Goal: Task Accomplishment & Management: Use online tool/utility

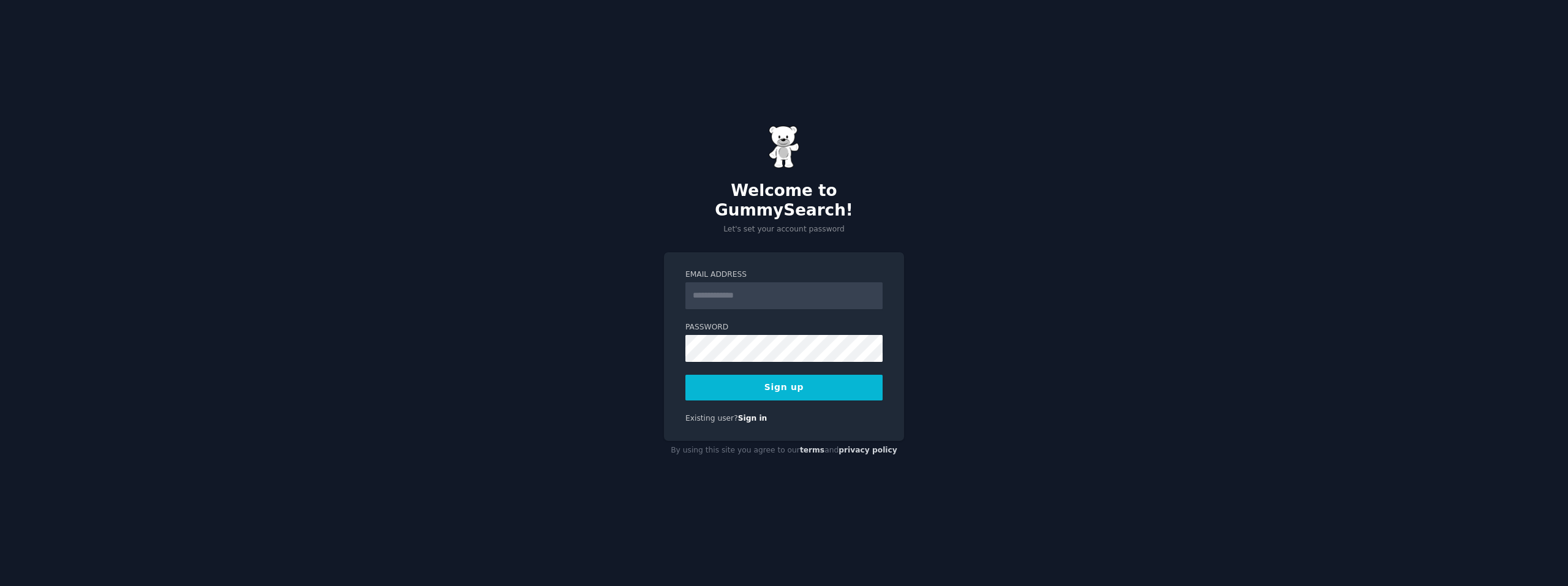
click at [737, 287] on input "Email Address" at bounding box center [783, 296] width 197 height 27
type input "**********"
click at [1002, 257] on div "**********" at bounding box center [784, 293] width 1568 height 586
click at [813, 382] on button "Sign up" at bounding box center [783, 387] width 197 height 25
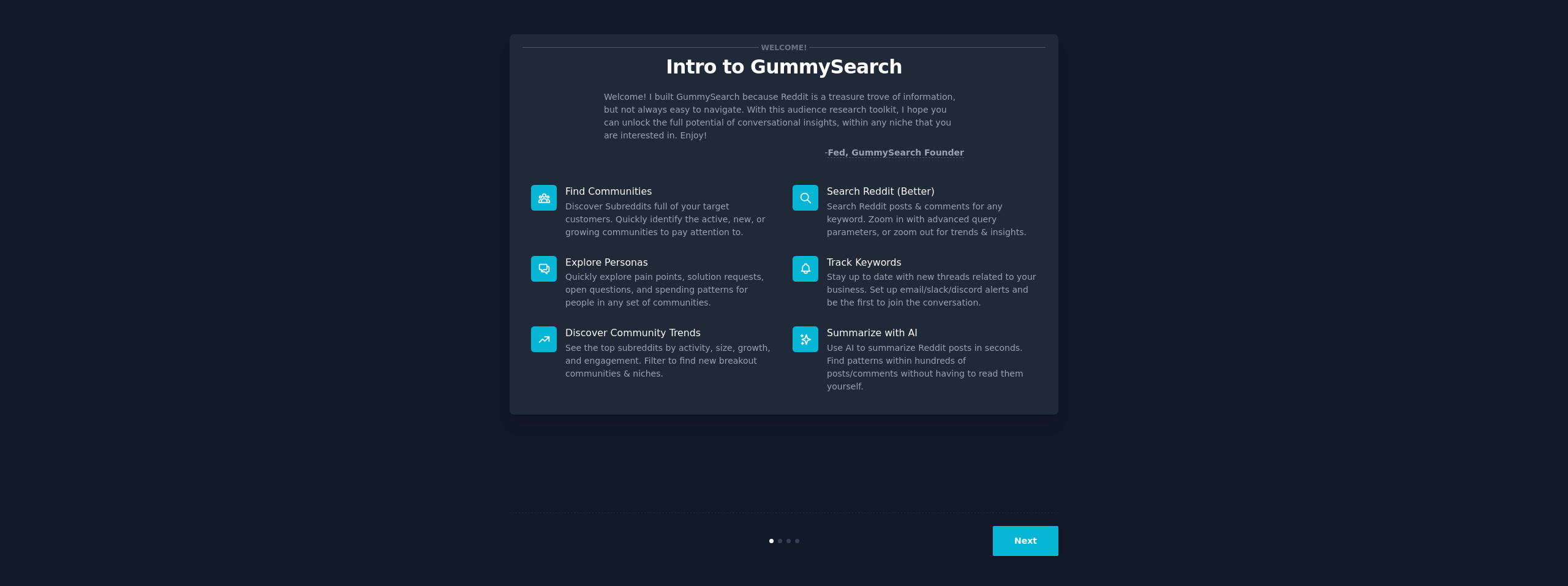
click at [1026, 538] on button "Next" at bounding box center [1026, 541] width 66 height 30
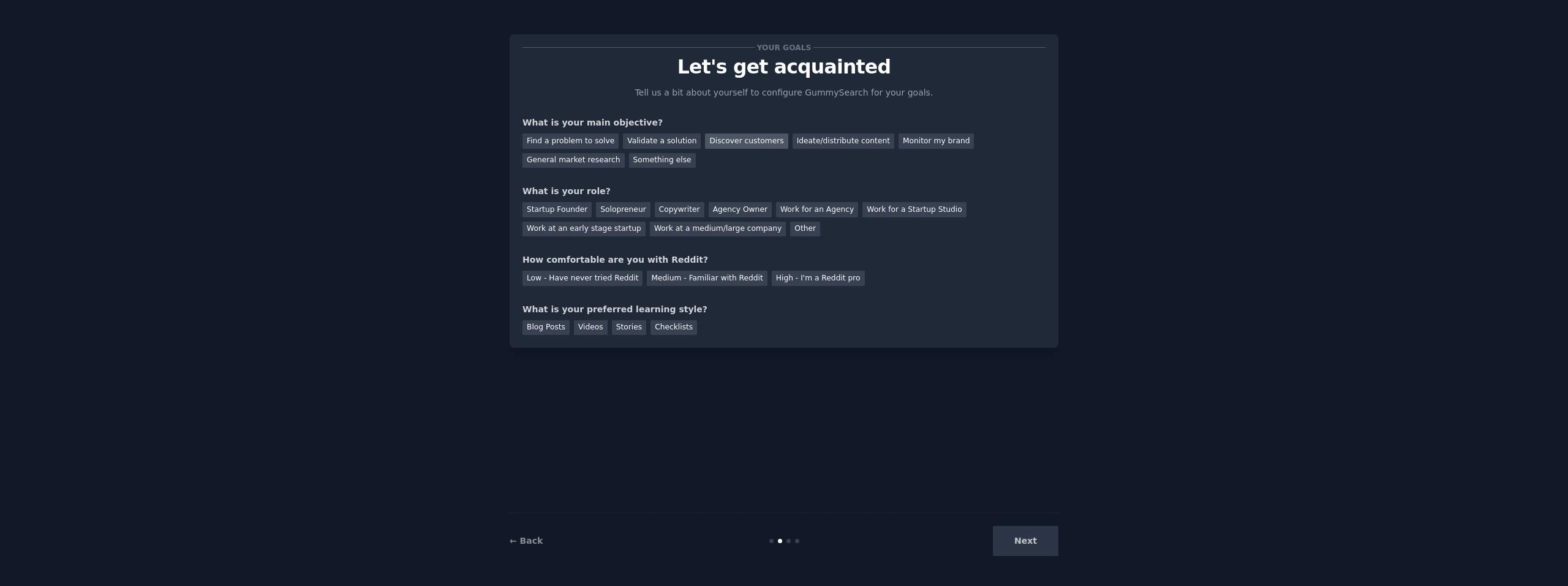
click at [728, 138] on div "Discover customers" at bounding box center [746, 141] width 82 height 15
click at [725, 210] on div "Agency Owner" at bounding box center [740, 209] width 63 height 15
drag, startPoint x: 710, startPoint y: 209, endPoint x: 664, endPoint y: 206, distance: 46.1
click at [710, 209] on div "Agency Owner" at bounding box center [740, 209] width 63 height 15
click at [572, 209] on div "Startup Founder" at bounding box center [557, 209] width 69 height 15
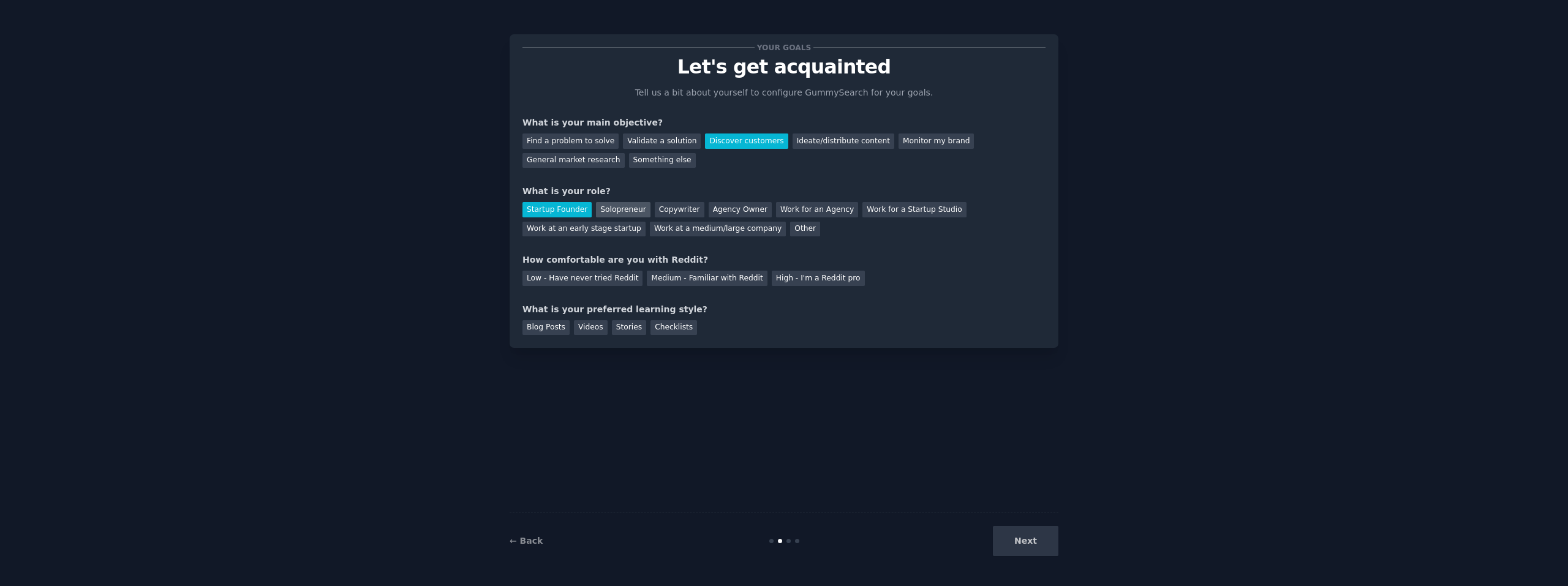
click at [608, 207] on div "Solopreneur" at bounding box center [623, 209] width 54 height 15
click at [645, 222] on div "Work at an early stage startup" at bounding box center [584, 229] width 123 height 15
click at [593, 280] on div "Low - Have never tried Reddit" at bounding box center [583, 278] width 120 height 15
click at [550, 329] on div "Blog Posts" at bounding box center [546, 327] width 48 height 15
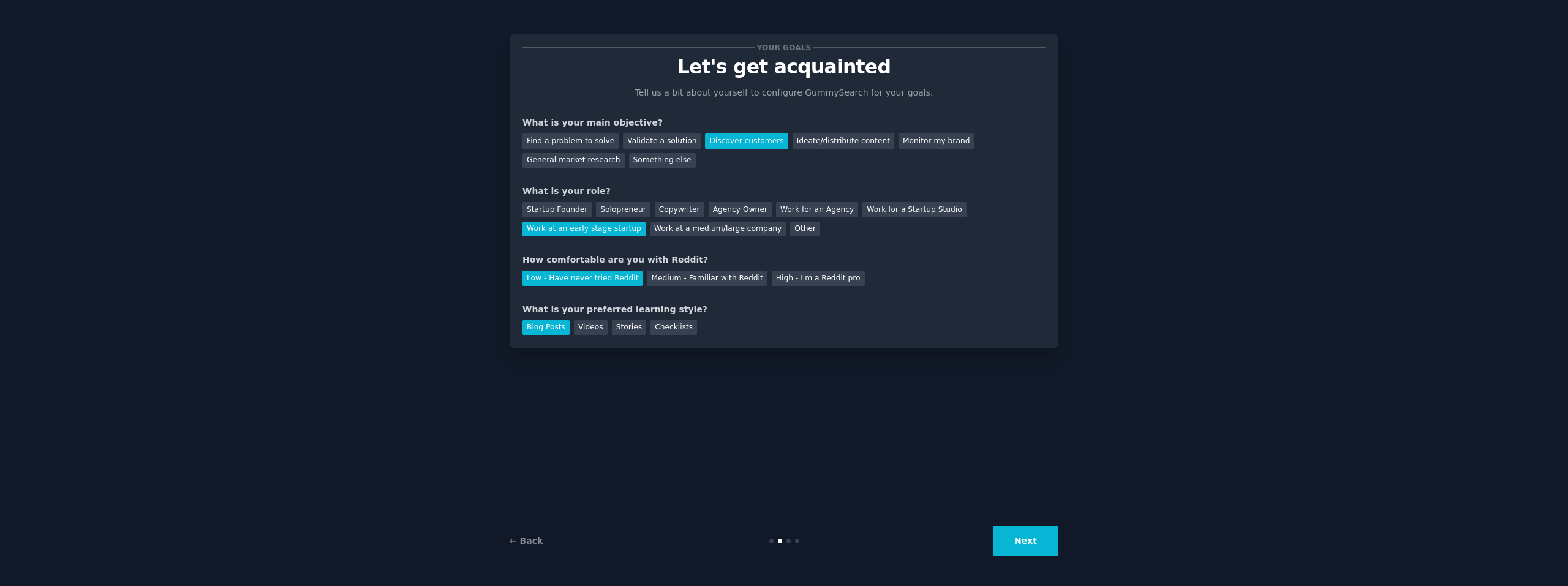
click at [1038, 546] on button "Next" at bounding box center [1026, 541] width 66 height 30
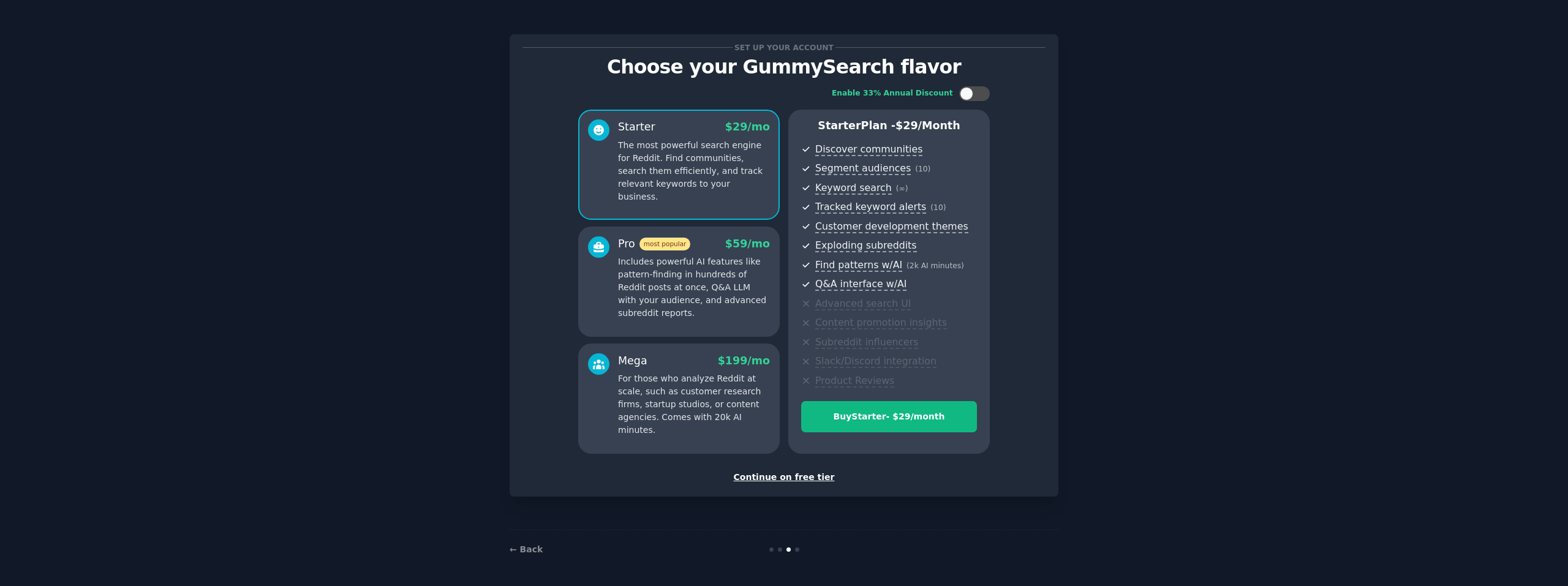
click at [781, 478] on div "Continue on free tier" at bounding box center [784, 478] width 523 height 13
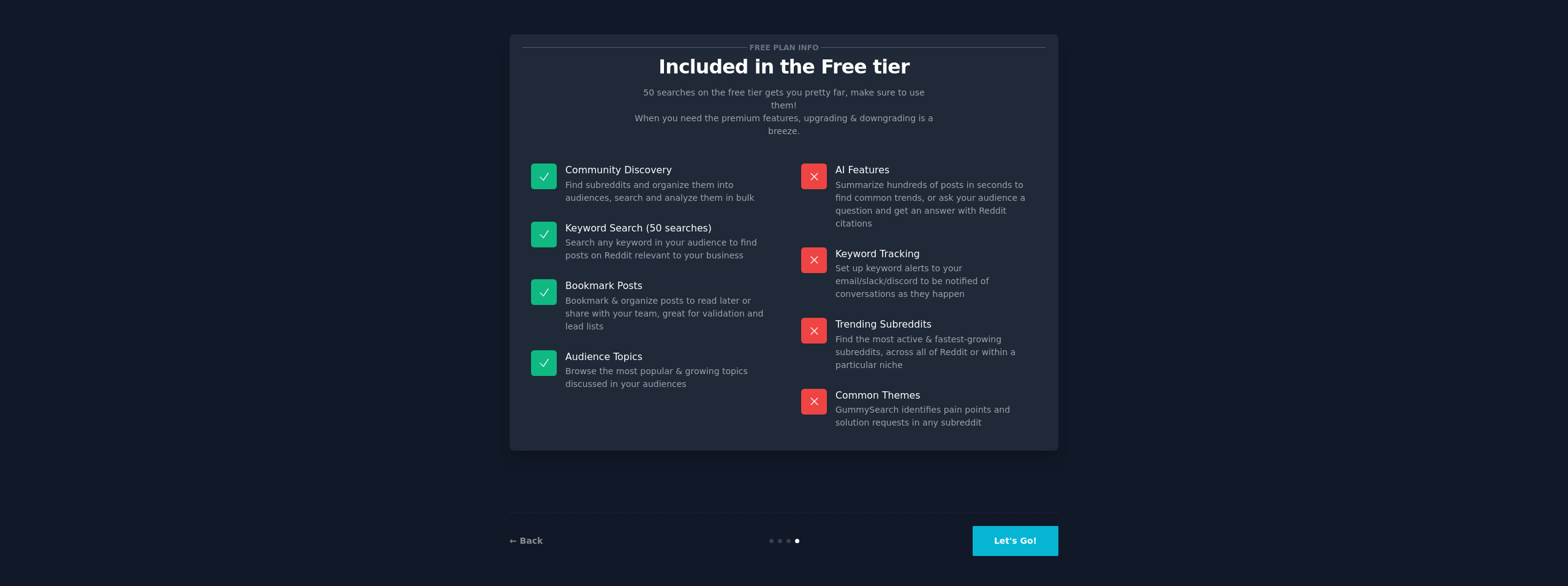
click at [1029, 542] on button "Let's Go!" at bounding box center [1015, 541] width 86 height 30
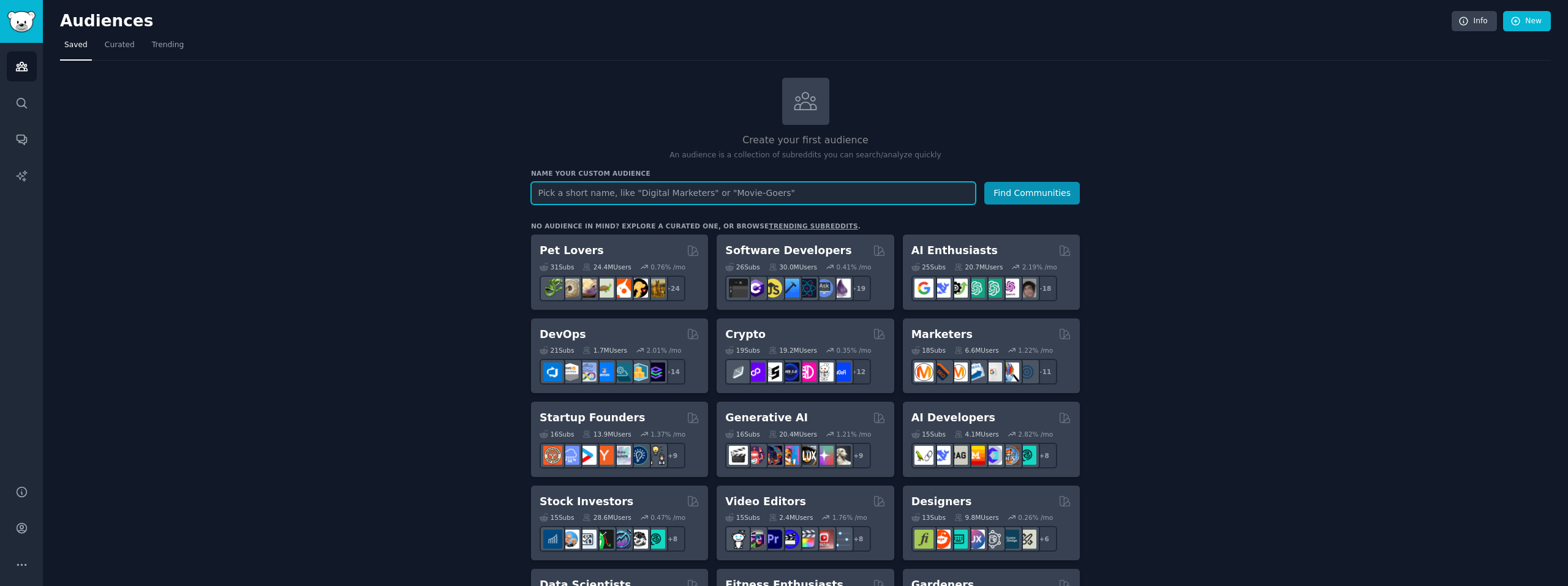
click at [798, 193] on input "text" at bounding box center [754, 193] width 445 height 23
type input "cerveja"
click at [1051, 193] on button "Find Communities" at bounding box center [1032, 193] width 96 height 23
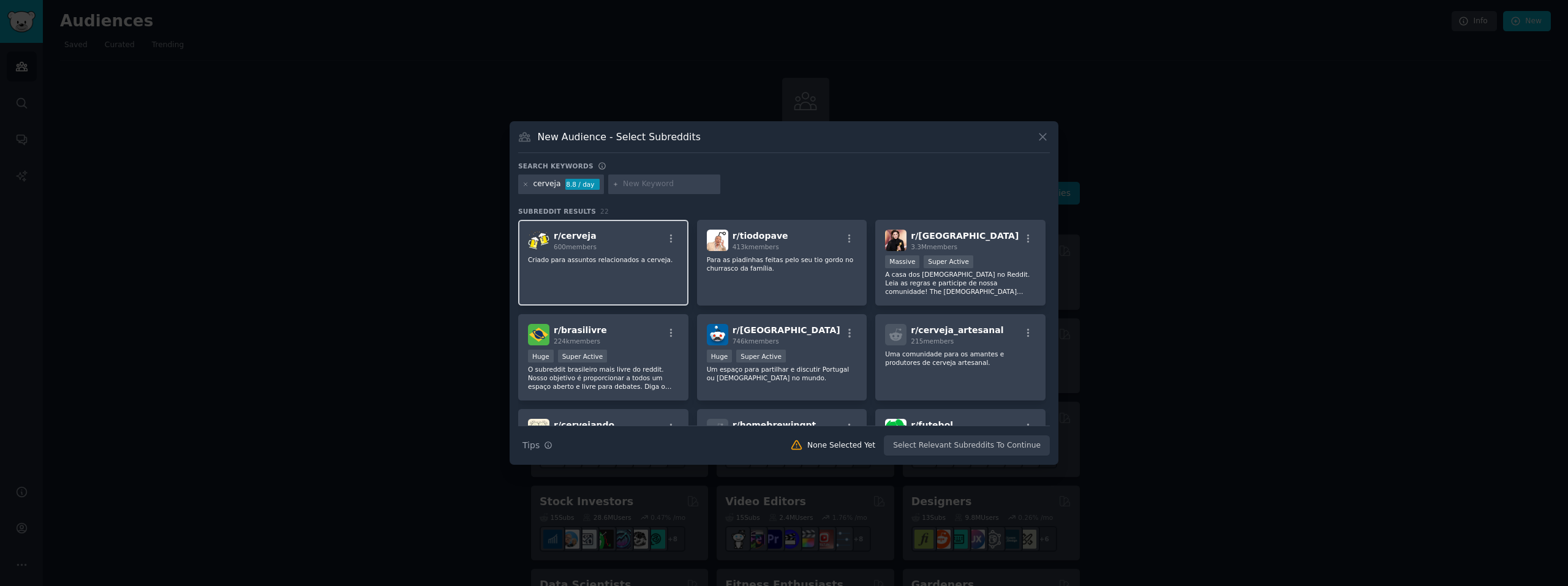
click at [608, 232] on div "r/ cerveja 600 members" at bounding box center [603, 240] width 150 height 21
click at [660, 185] on input "text" at bounding box center [670, 185] width 93 height 11
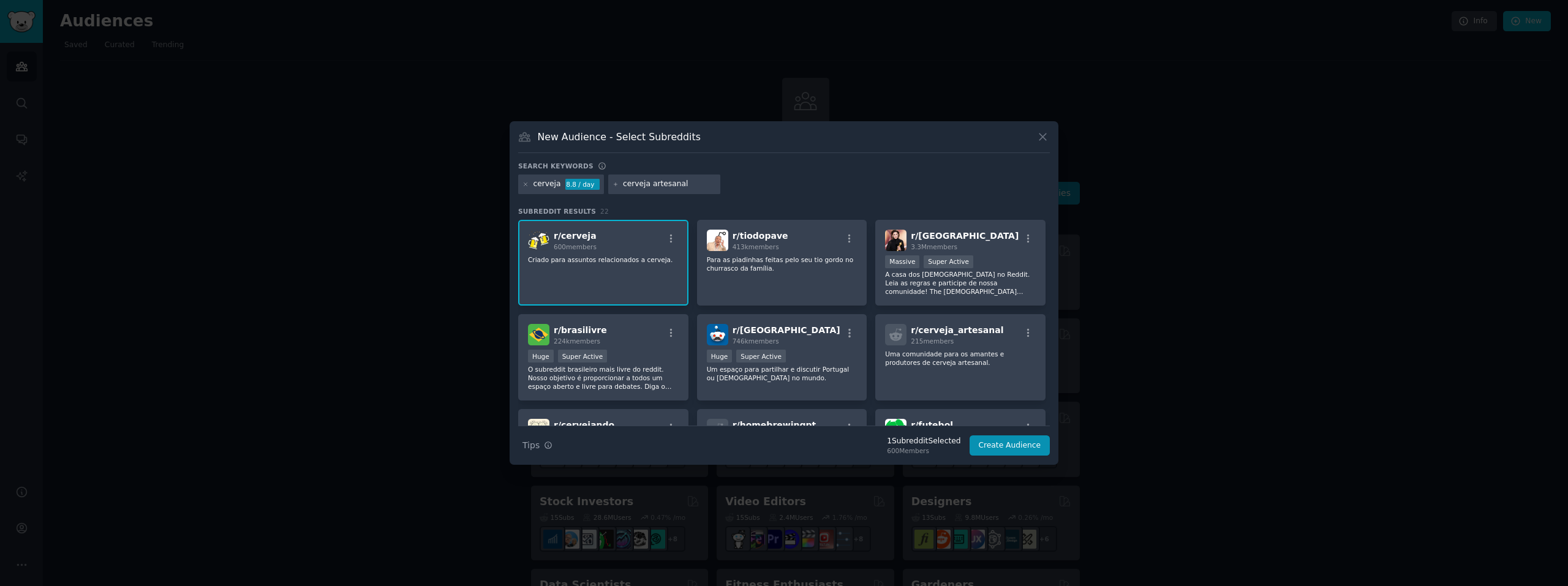
type input "cerveja artesanal"
click at [614, 184] on icon at bounding box center [615, 185] width 7 height 7
click at [612, 185] on icon at bounding box center [615, 185] width 7 height 7
click at [671, 189] on input "cerveja artesanal" at bounding box center [670, 185] width 93 height 11
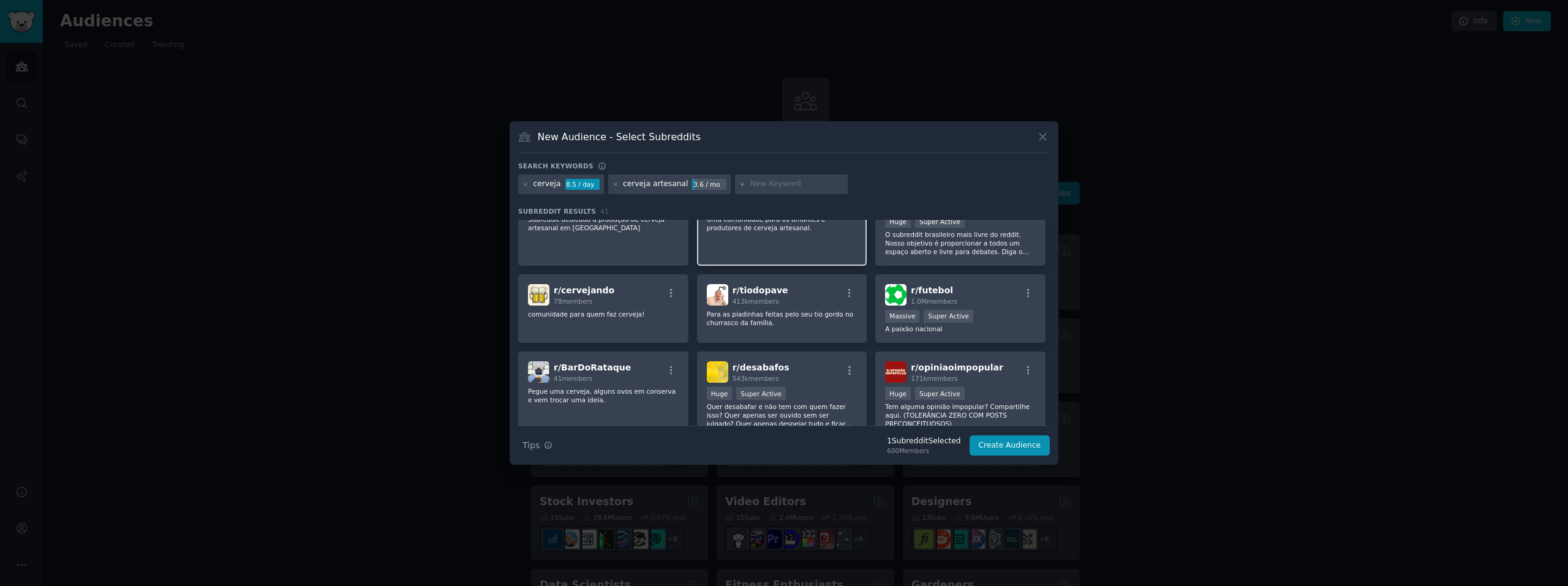
scroll to position [184, 0]
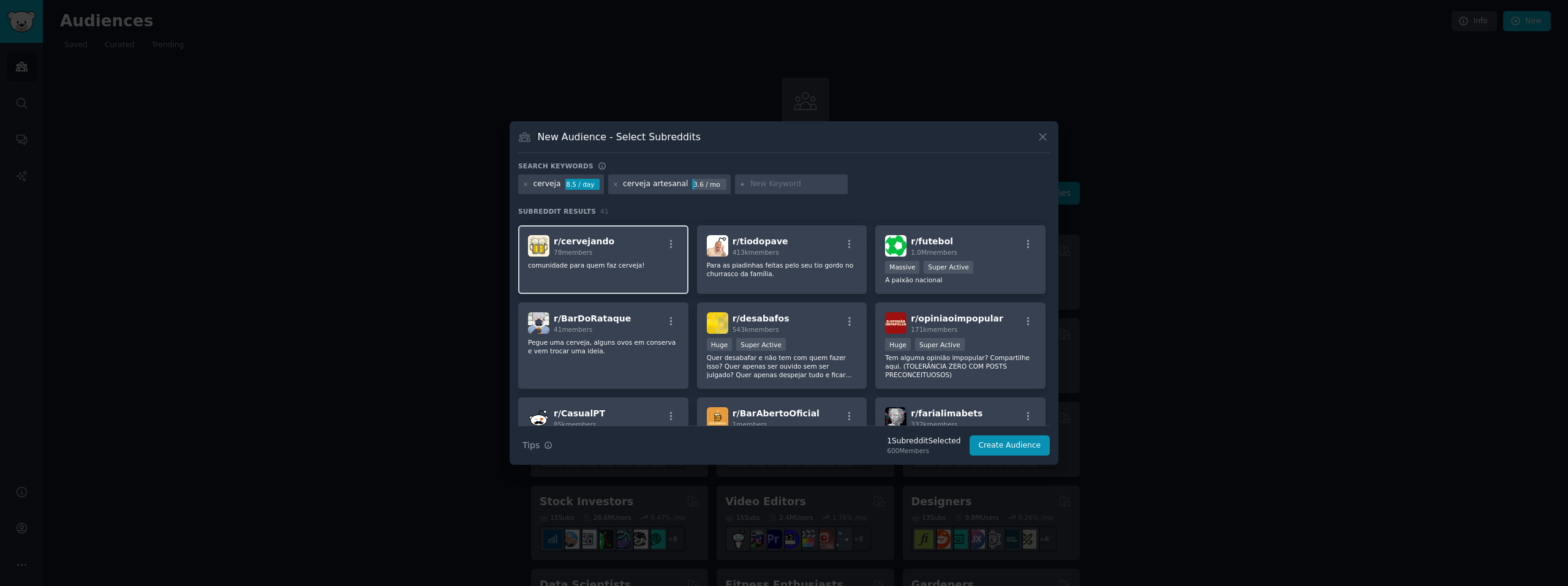
click at [597, 273] on div "r/ cervejando 78 members comunidade para quem faz cerveja!" at bounding box center [603, 260] width 170 height 69
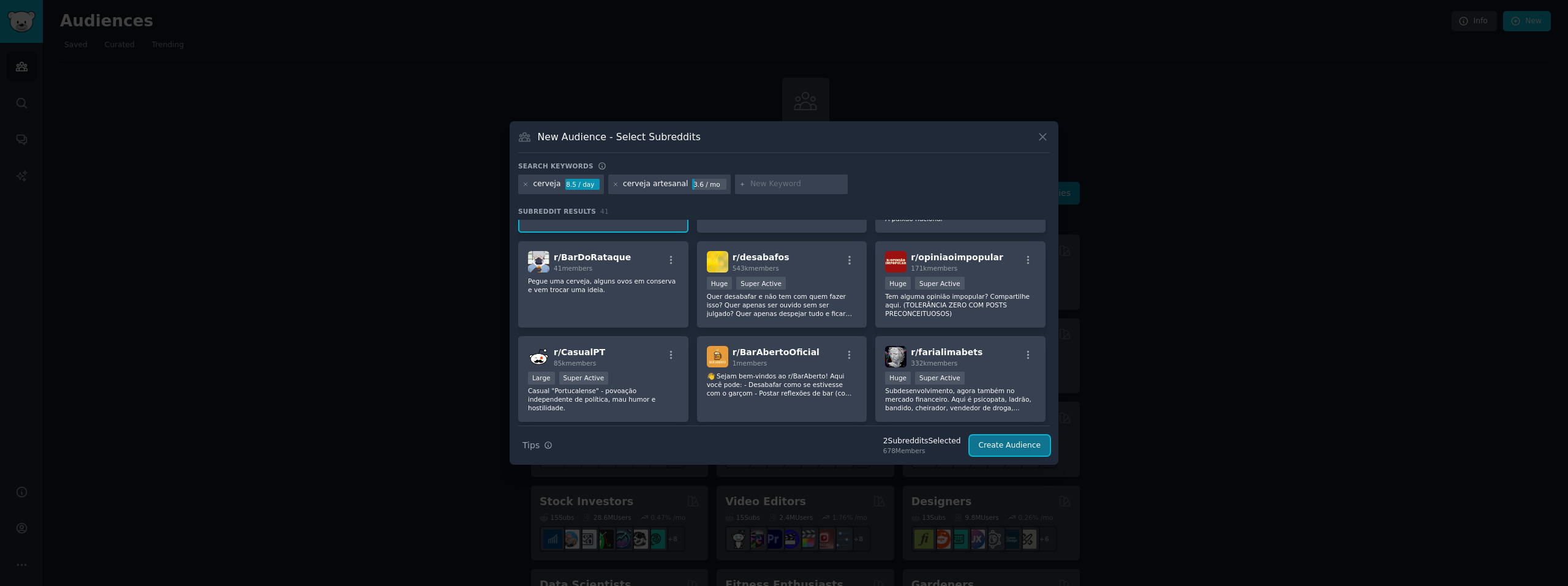
click at [1008, 443] on button "Create Audience" at bounding box center [1010, 446] width 81 height 21
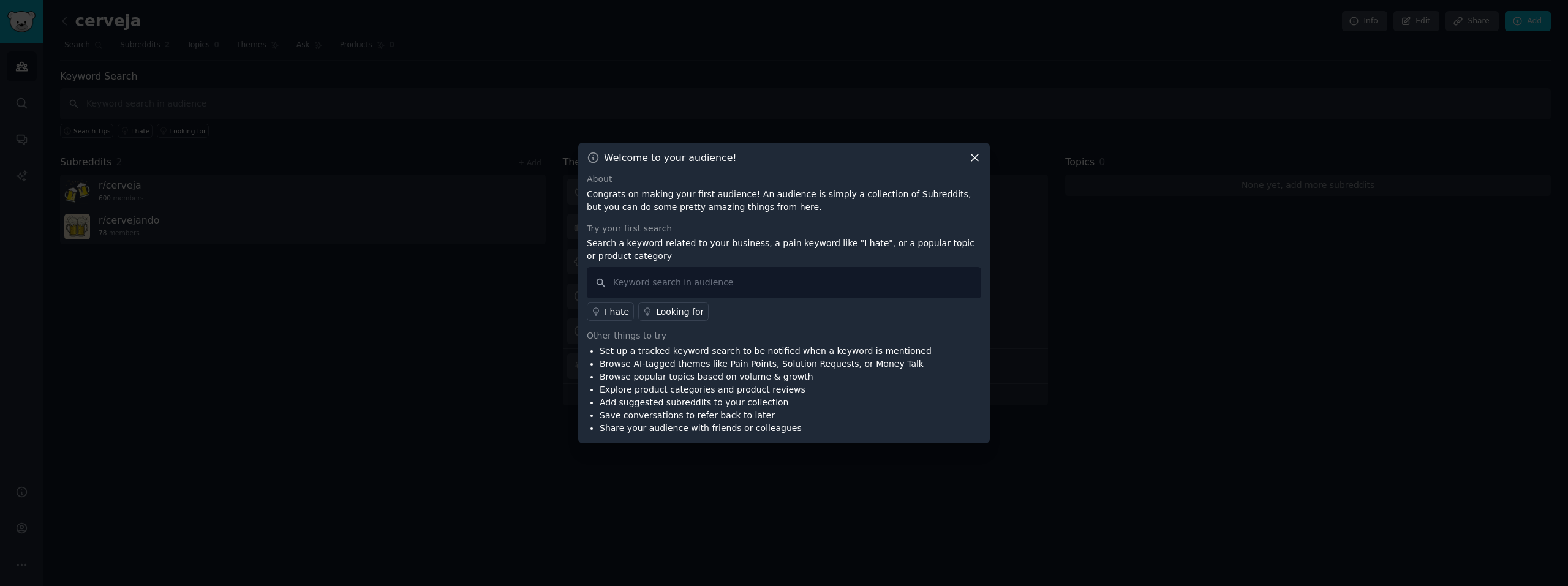
click at [679, 310] on div "Looking for" at bounding box center [679, 312] width 48 height 13
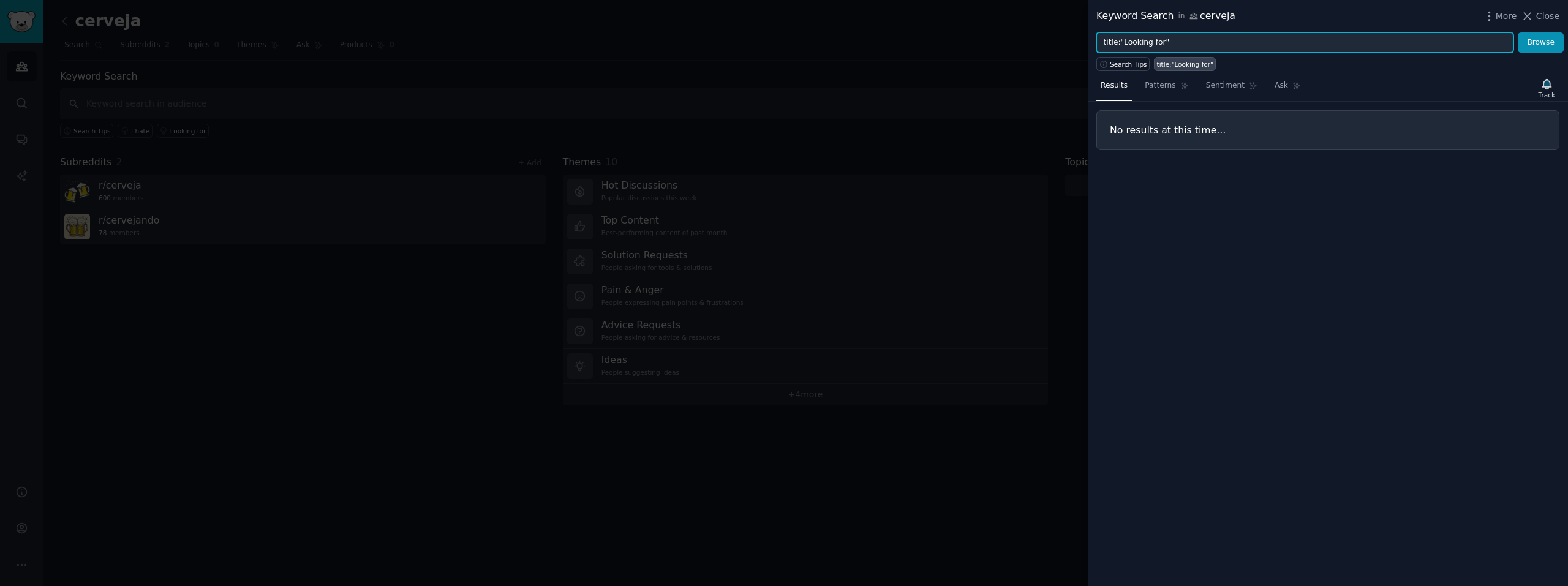
click at [1236, 40] on input "title:"Looking for"" at bounding box center [1304, 43] width 417 height 21
click at [1534, 11] on icon at bounding box center [1527, 16] width 13 height 13
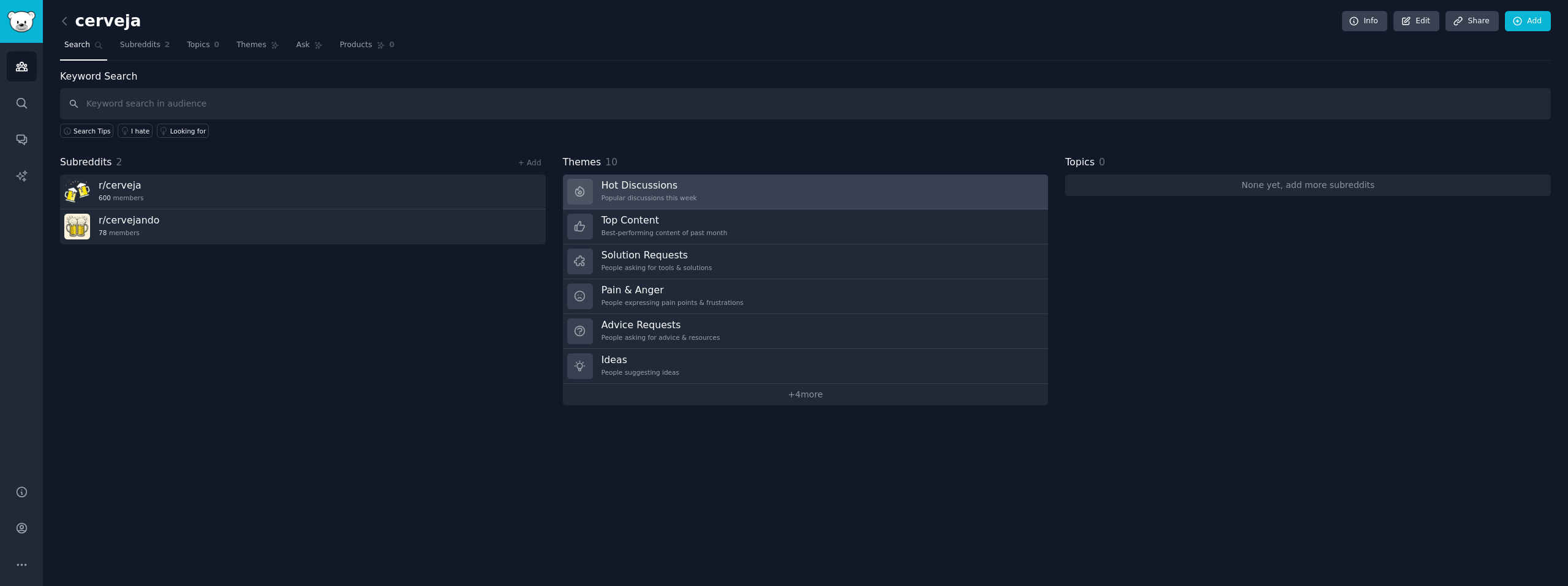
click at [797, 190] on link "Hot Discussions Popular discussions this week" at bounding box center [805, 192] width 485 height 35
